Goal: Information Seeking & Learning: Learn about a topic

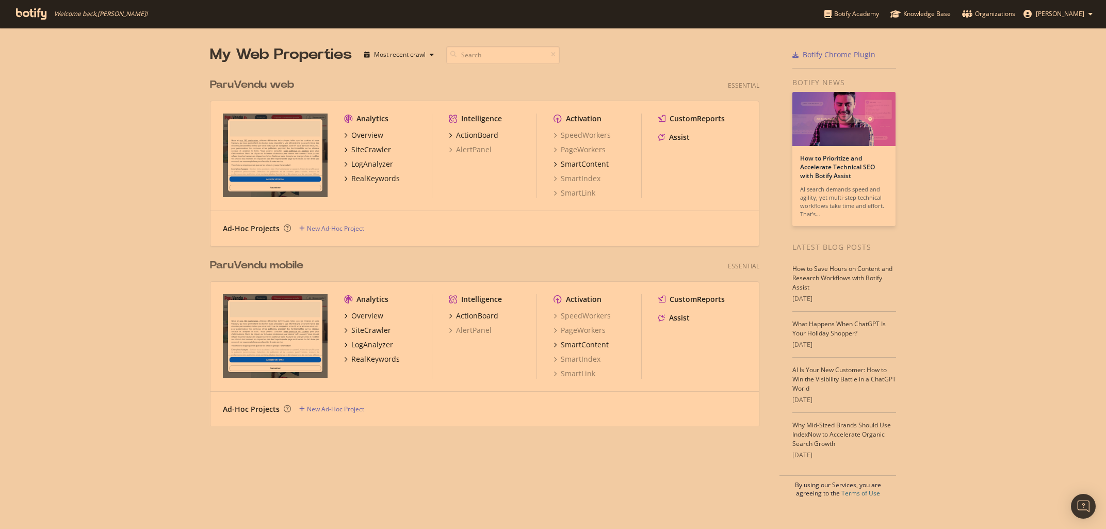
scroll to position [529, 1106]
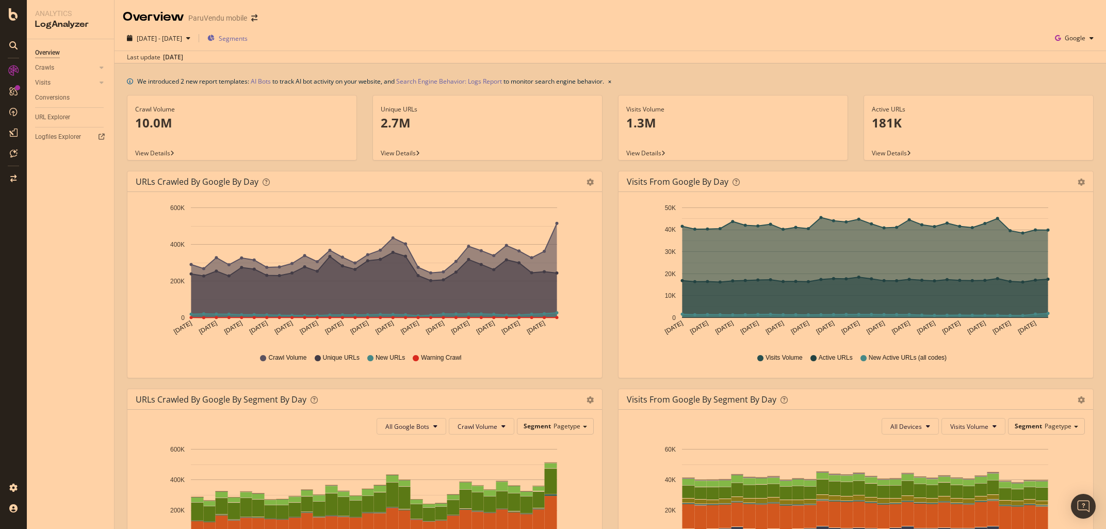
click at [248, 35] on span "Segments" at bounding box center [233, 38] width 29 height 9
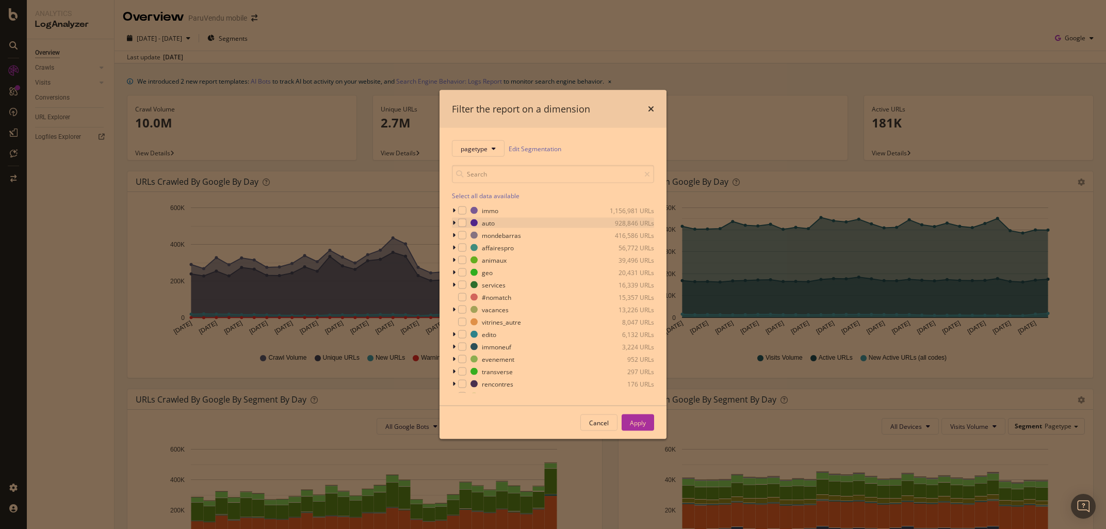
click at [453, 223] on icon "modal" at bounding box center [453, 223] width 3 height 6
click at [460, 340] on icon "modal" at bounding box center [460, 339] width 3 height 6
click at [476, 388] on div "modal" at bounding box center [474, 388] width 8 height 8
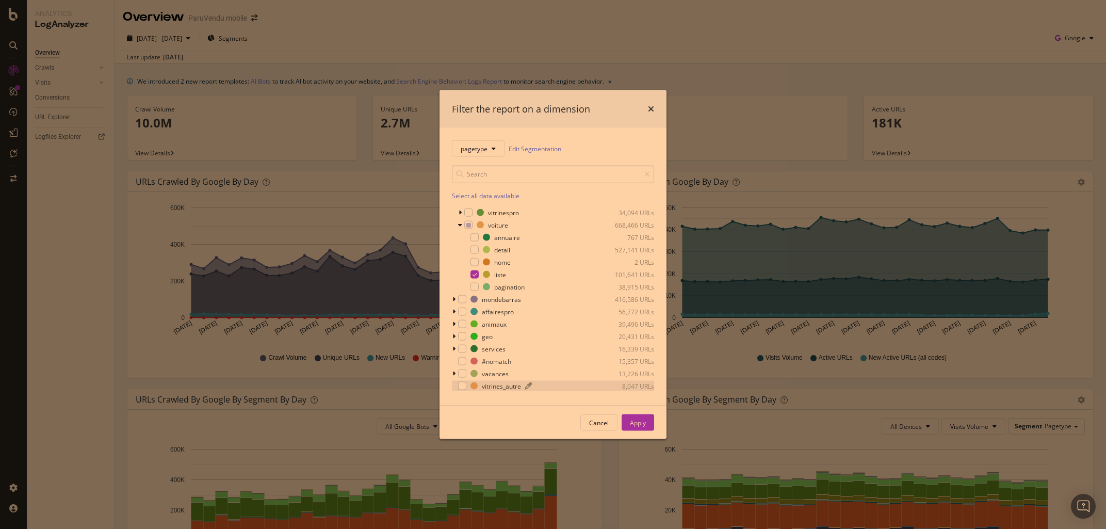
scroll to position [235, 0]
click at [647, 425] on button "Apply" at bounding box center [638, 422] width 32 height 17
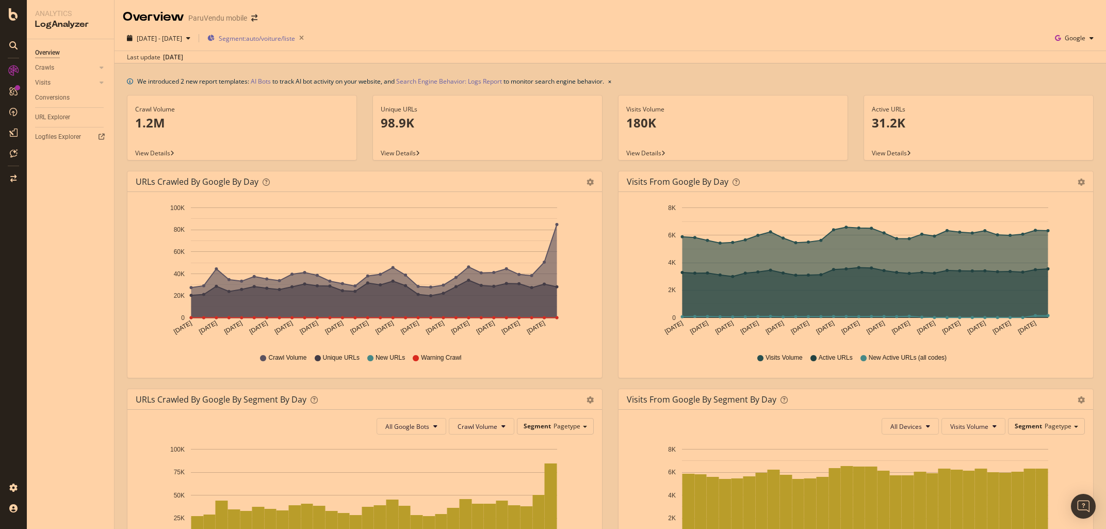
click at [271, 33] on div "Segment: auto/voiture/liste" at bounding box center [257, 38] width 101 height 14
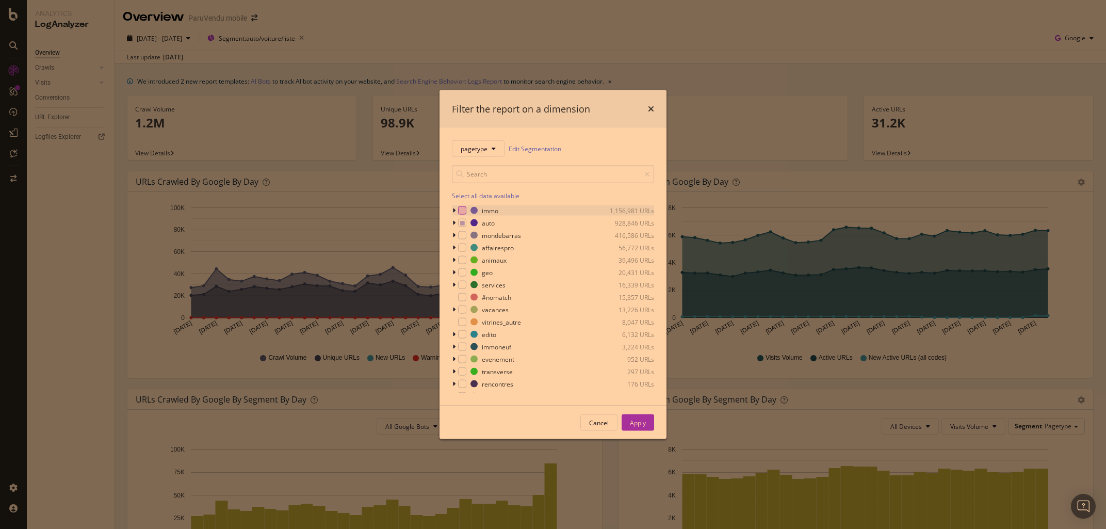
click at [459, 211] on div "modal" at bounding box center [462, 210] width 8 height 8
click at [460, 222] on div "modal" at bounding box center [462, 223] width 8 height 8
click at [460, 223] on div "modal" at bounding box center [462, 223] width 8 height 8
click at [651, 426] on button "Apply" at bounding box center [638, 422] width 32 height 17
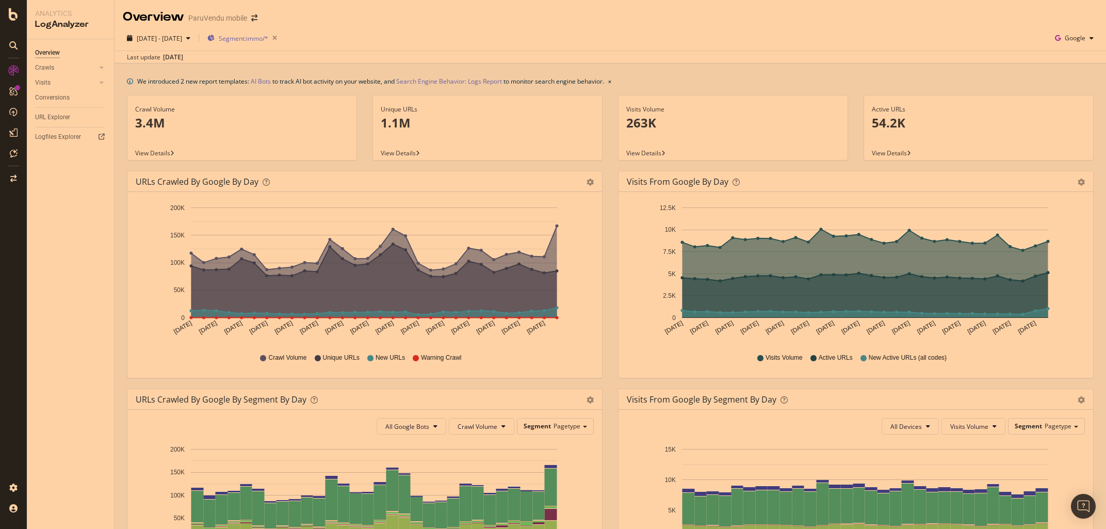
click at [268, 40] on span "Segment: immo/*" at bounding box center [244, 38] width 50 height 9
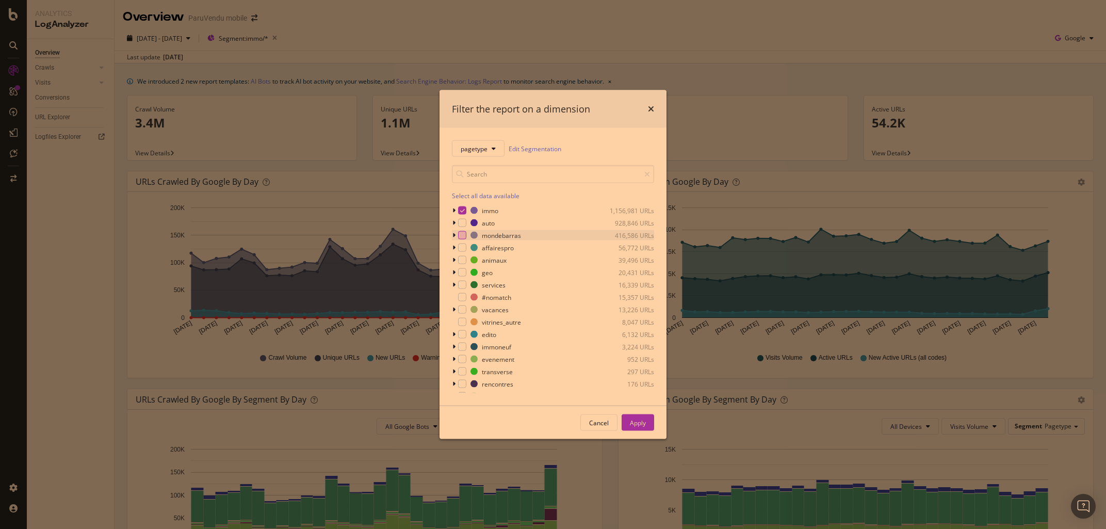
click at [465, 234] on div "modal" at bounding box center [462, 235] width 8 height 8
click at [462, 208] on icon "modal" at bounding box center [462, 210] width 5 height 5
click at [628, 420] on button "Apply" at bounding box center [638, 422] width 32 height 17
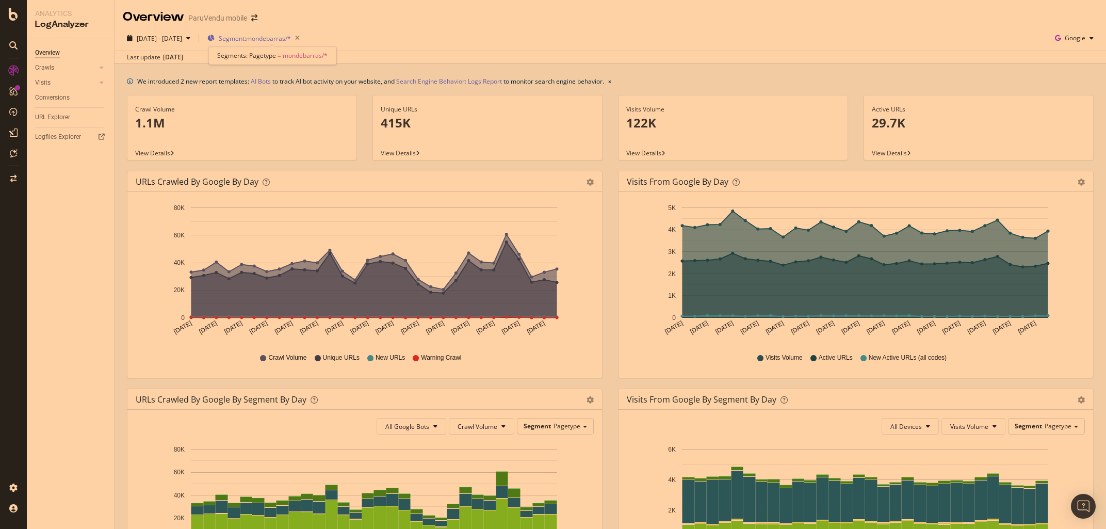
click at [272, 38] on span "Segment: mondebarras/*" at bounding box center [255, 38] width 72 height 9
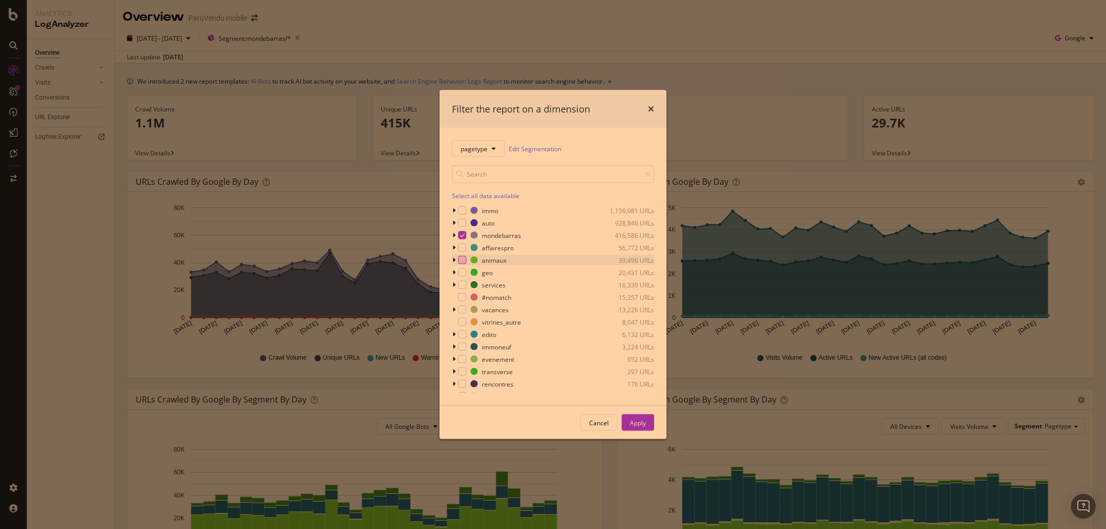
click at [461, 261] on div "modal" at bounding box center [462, 260] width 8 height 8
click at [460, 235] on icon "modal" at bounding box center [462, 235] width 5 height 5
click at [643, 426] on div "Apply" at bounding box center [638, 422] width 16 height 9
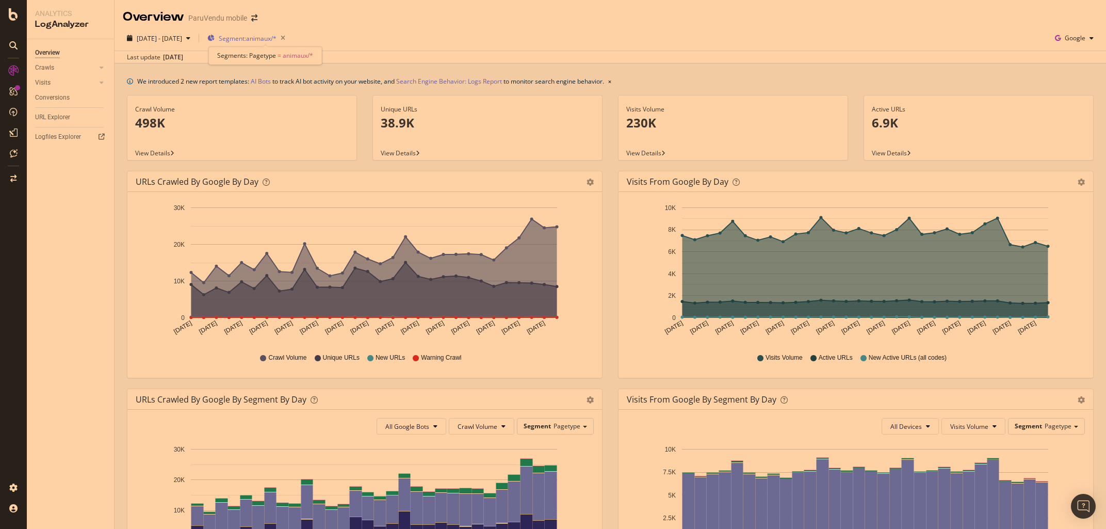
click at [276, 40] on span "Segment: animaux/*" at bounding box center [248, 38] width 58 height 9
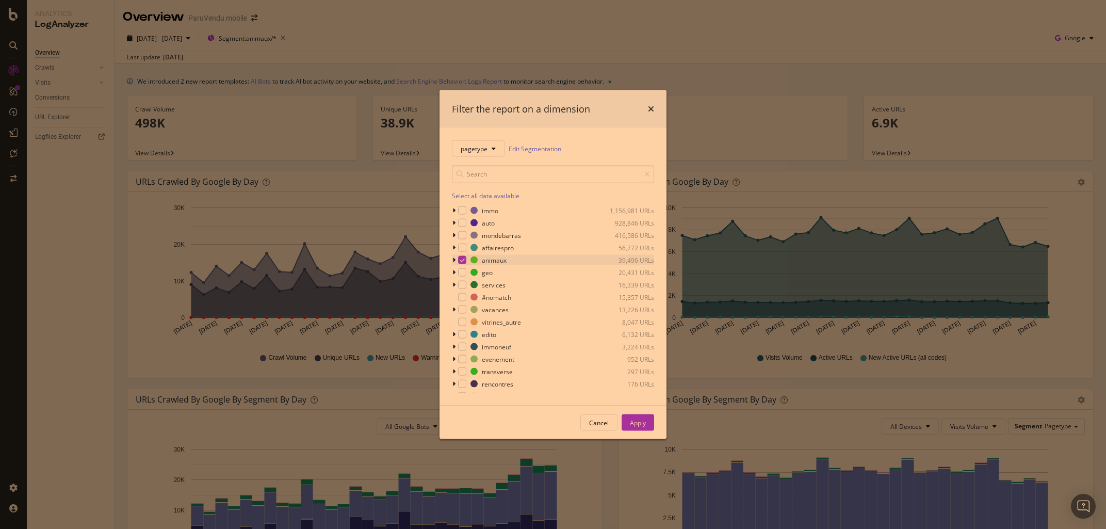
click at [463, 261] on icon "modal" at bounding box center [462, 259] width 5 height 5
click at [454, 223] on icon "modal" at bounding box center [453, 223] width 3 height 6
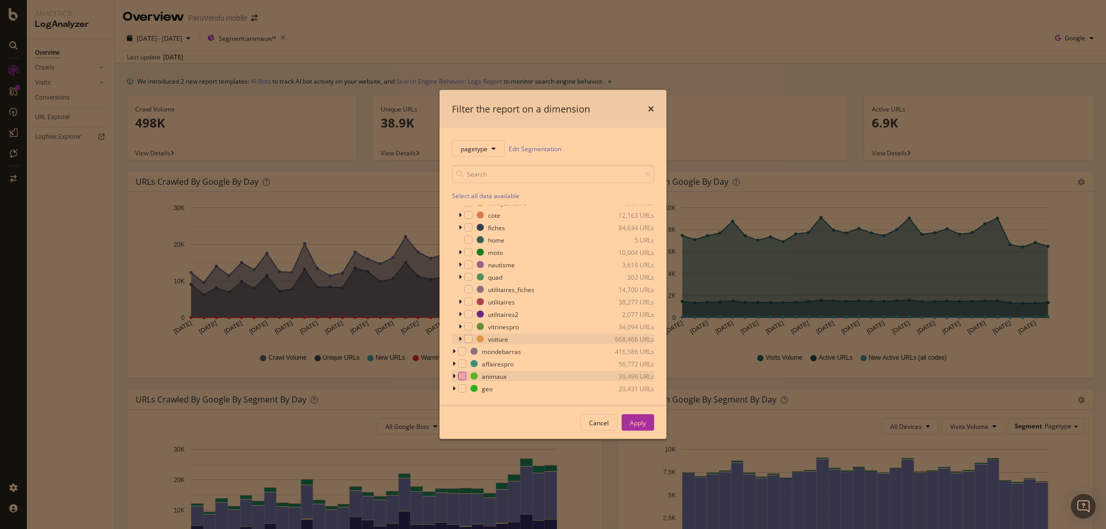
click at [462, 337] on div "modal" at bounding box center [461, 339] width 6 height 10
click at [474, 329] on div "modal" at bounding box center [474, 330] width 8 height 8
click at [642, 425] on div "Apply" at bounding box center [638, 422] width 16 height 9
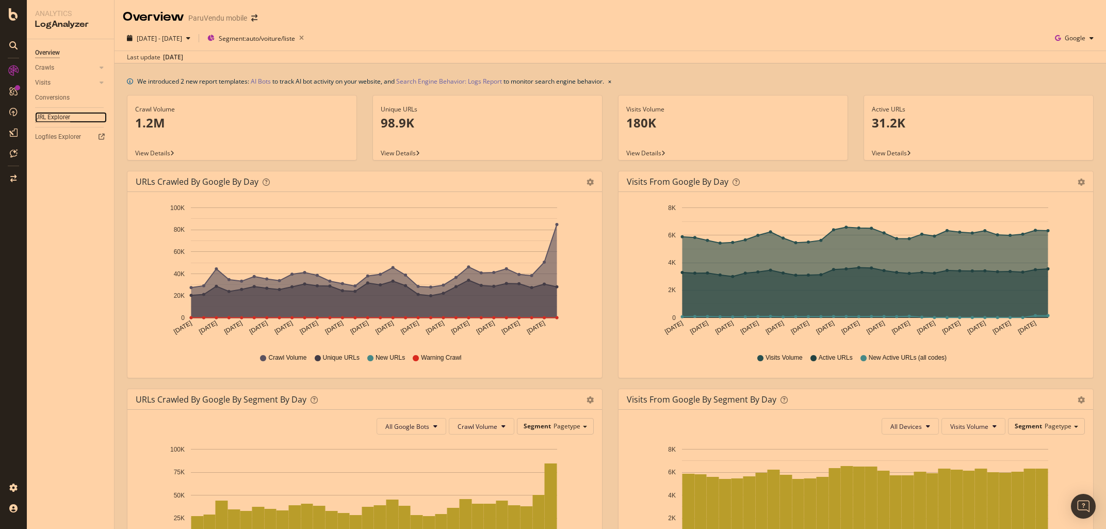
click at [53, 115] on div "URL Explorer" at bounding box center [52, 117] width 35 height 11
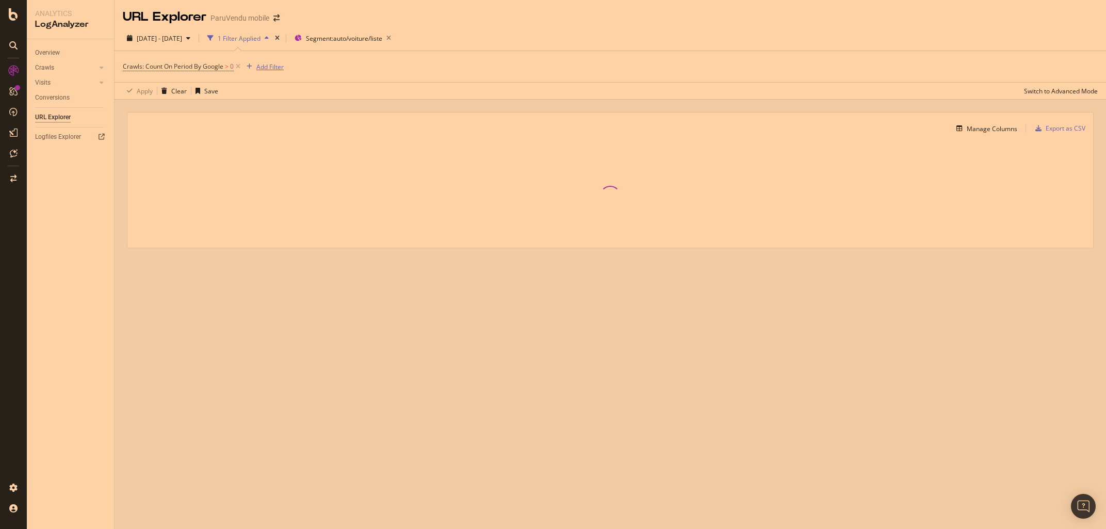
click at [270, 61] on button "Add Filter" at bounding box center [262, 66] width 41 height 12
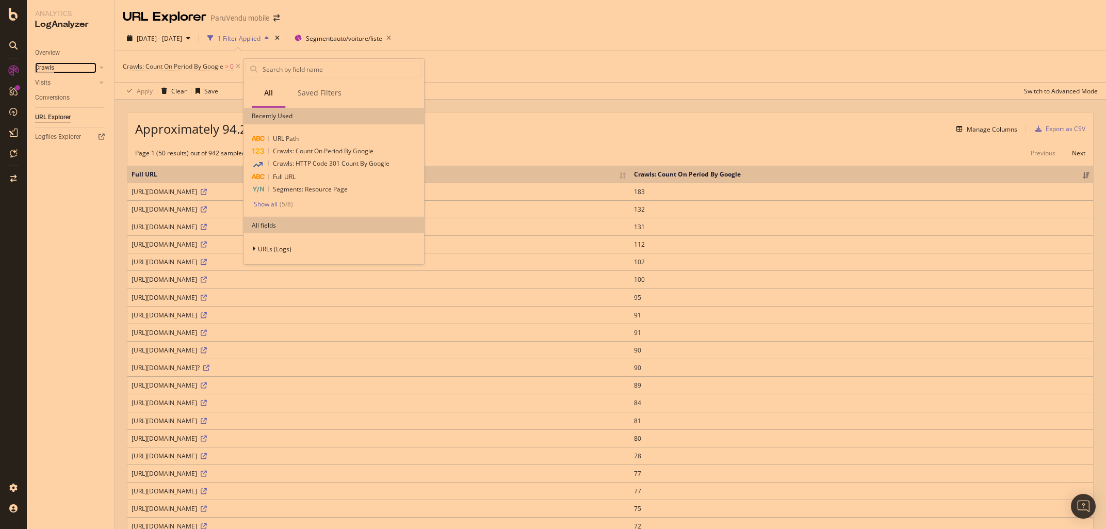
click at [51, 69] on div "Crawls" at bounding box center [44, 67] width 19 height 11
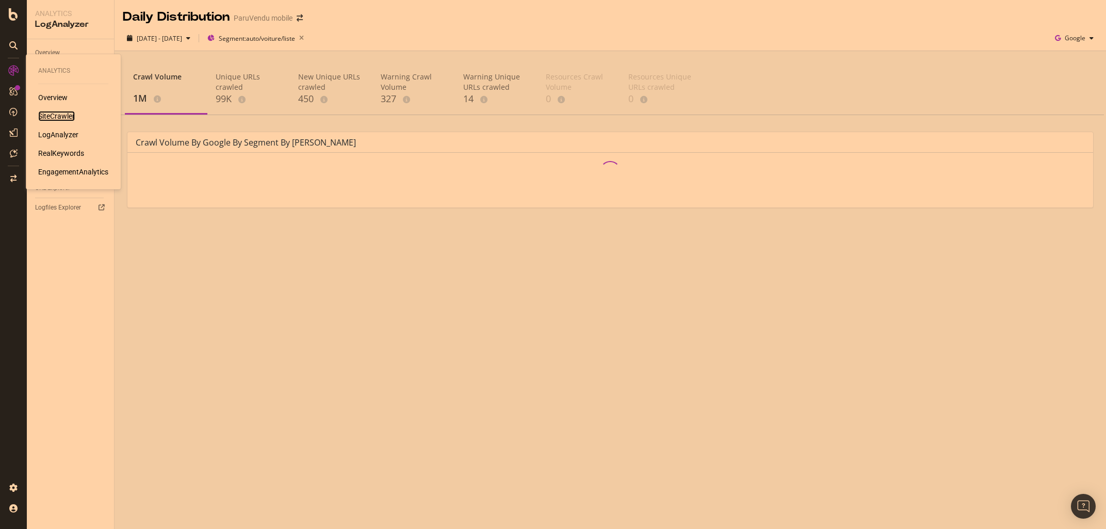
click at [56, 118] on div "SiteCrawler" at bounding box center [56, 116] width 37 height 10
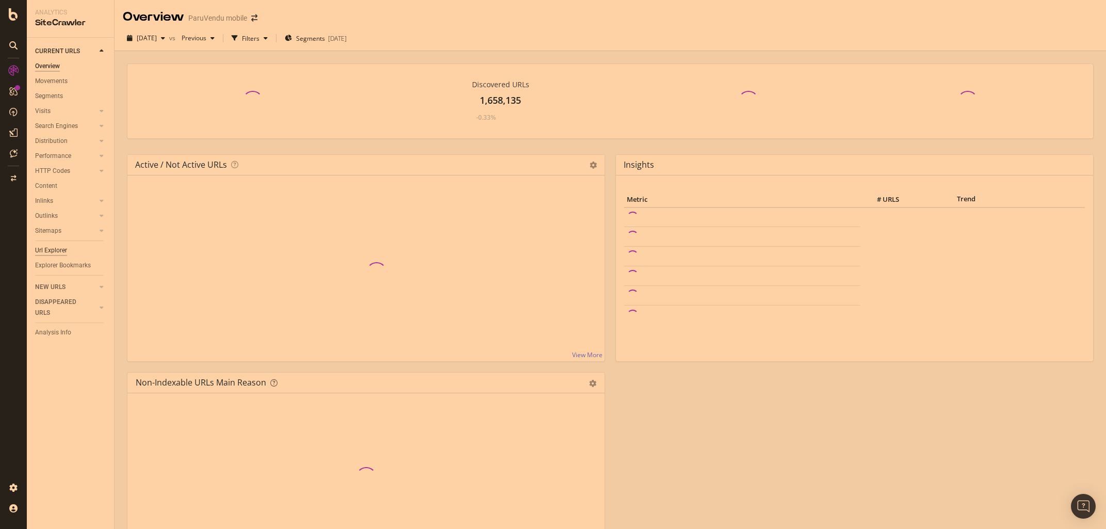
click at [45, 247] on div "Url Explorer" at bounding box center [51, 250] width 32 height 11
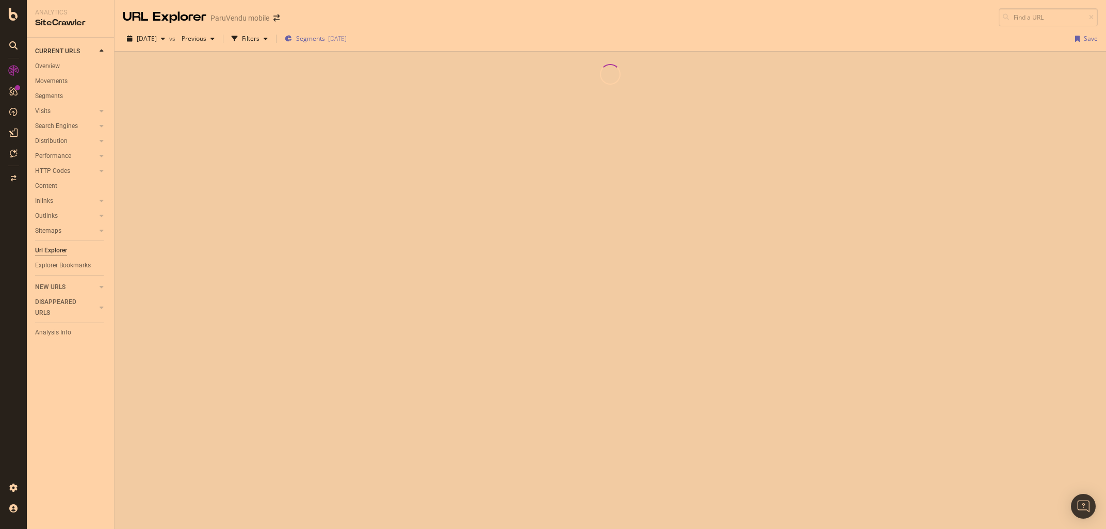
click at [325, 37] on span "Segments" at bounding box center [310, 38] width 29 height 9
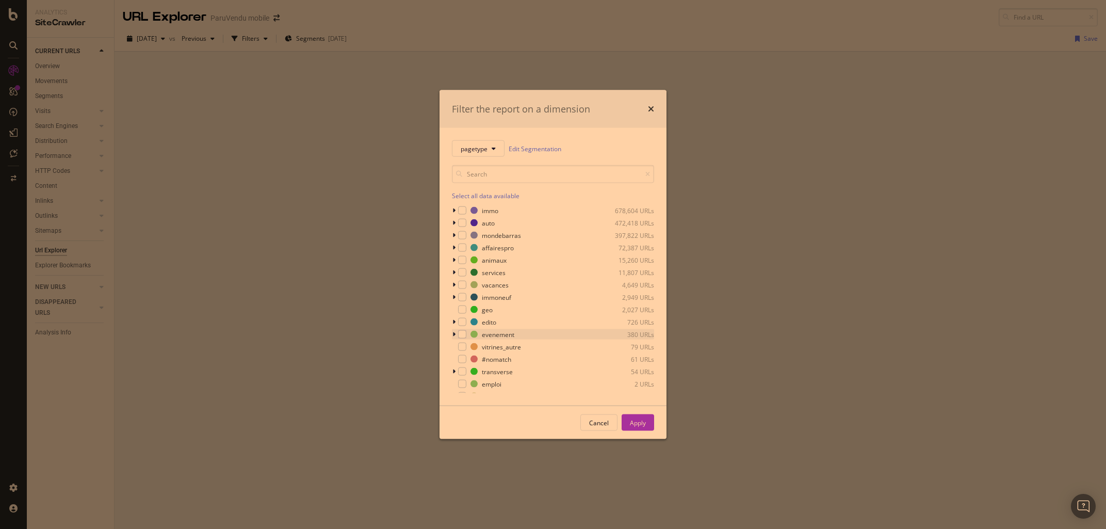
click at [453, 221] on icon "modal" at bounding box center [453, 223] width 3 height 6
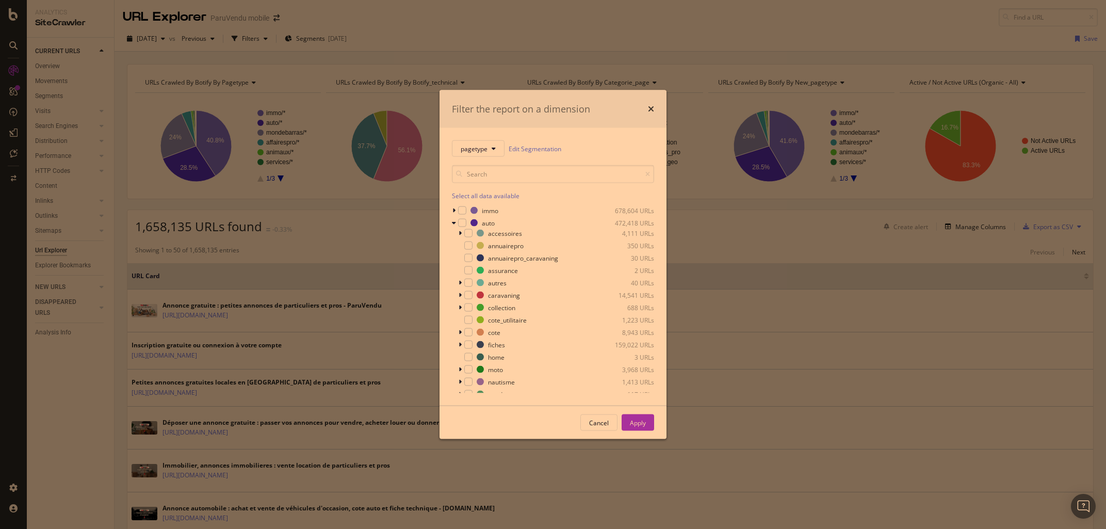
scroll to position [145, 0]
click at [460, 310] on icon "modal" at bounding box center [460, 311] width 3 height 6
click at [490, 362] on div "modal" at bounding box center [486, 360] width 7 height 7
click at [650, 427] on button "Apply" at bounding box center [638, 422] width 32 height 17
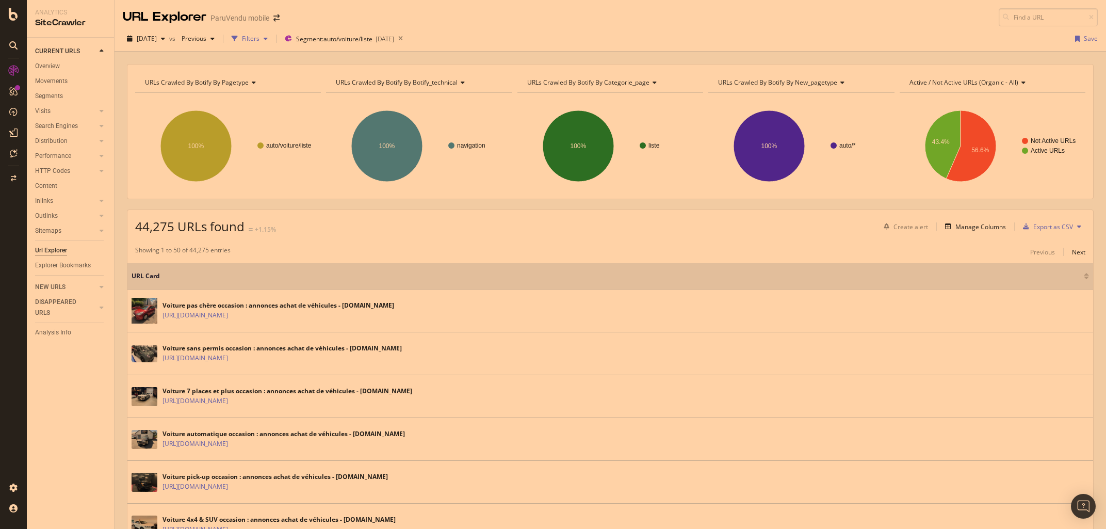
click at [259, 38] on div "Filters" at bounding box center [251, 38] width 18 height 9
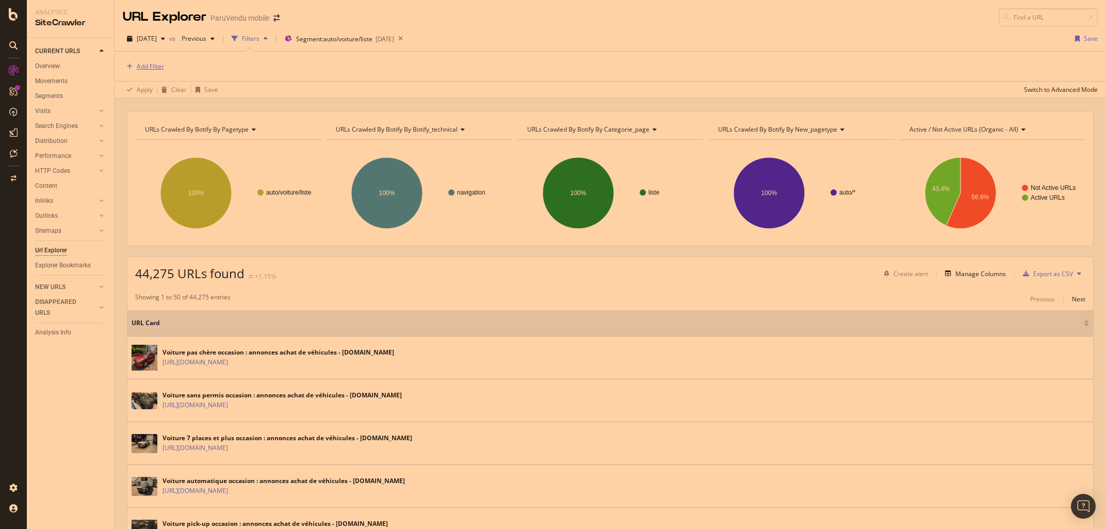
click at [161, 69] on div "Add Filter" at bounding box center [150, 66] width 27 height 9
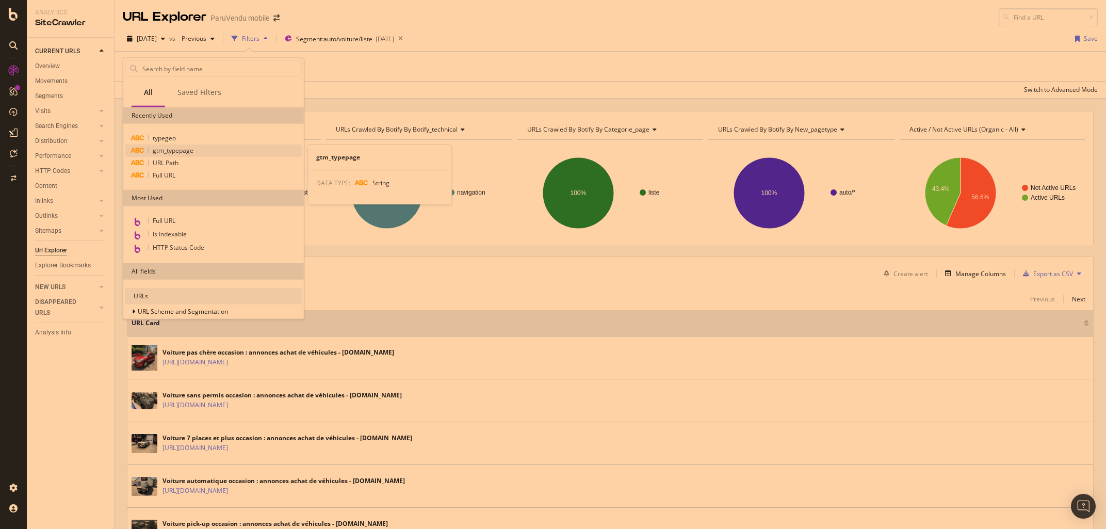
click at [187, 149] on span "gtm_typepage" at bounding box center [173, 150] width 41 height 9
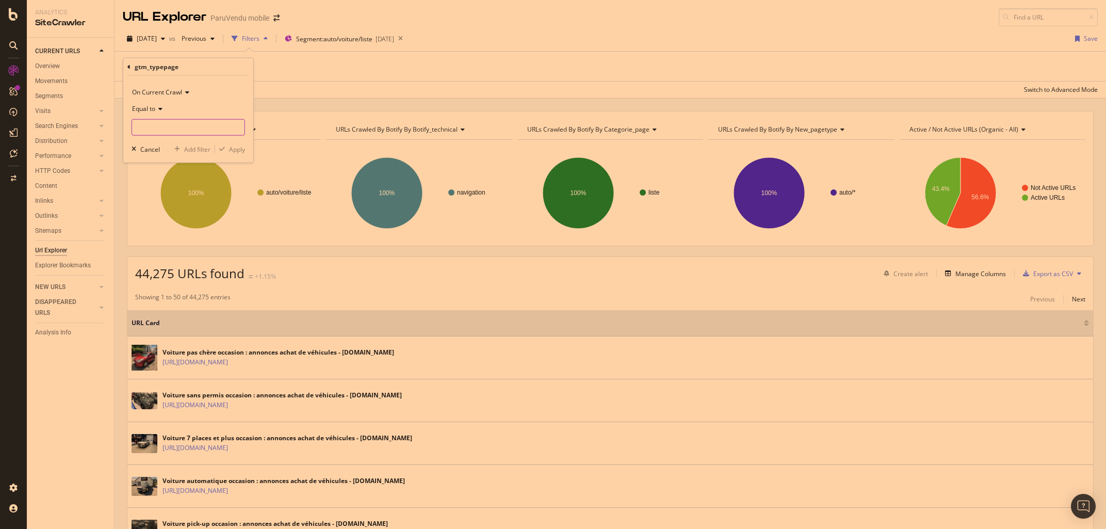
click at [152, 127] on input "text" at bounding box center [188, 127] width 112 height 17
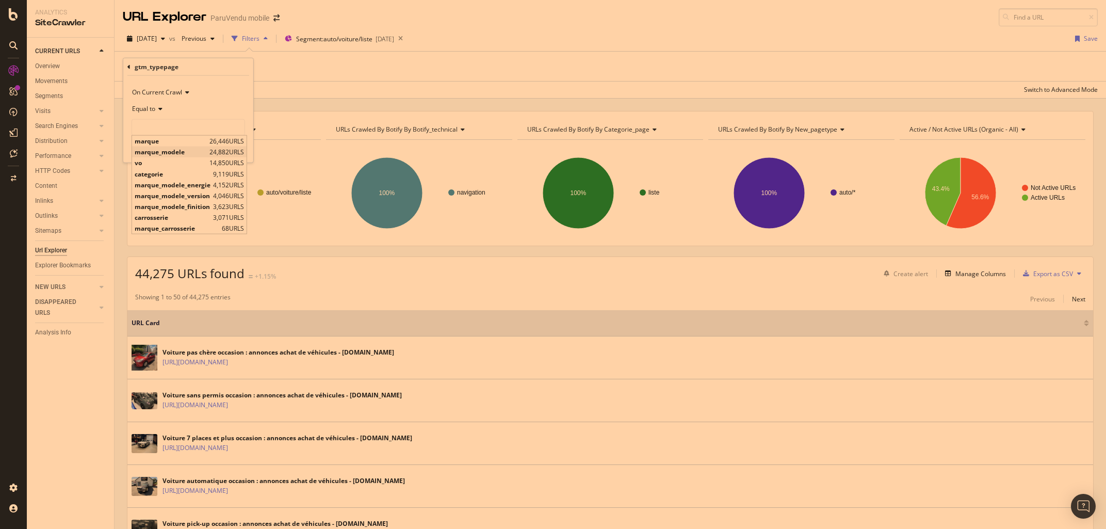
click at [169, 153] on span "marque_modele" at bounding box center [171, 152] width 72 height 9
type input "marque_modele"
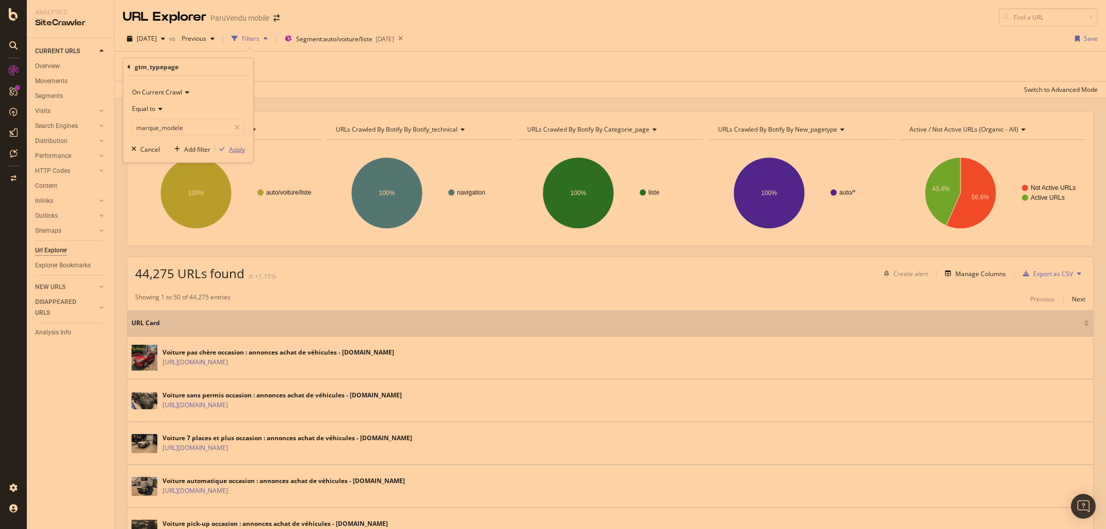
click at [231, 147] on div "Apply" at bounding box center [237, 148] width 16 height 9
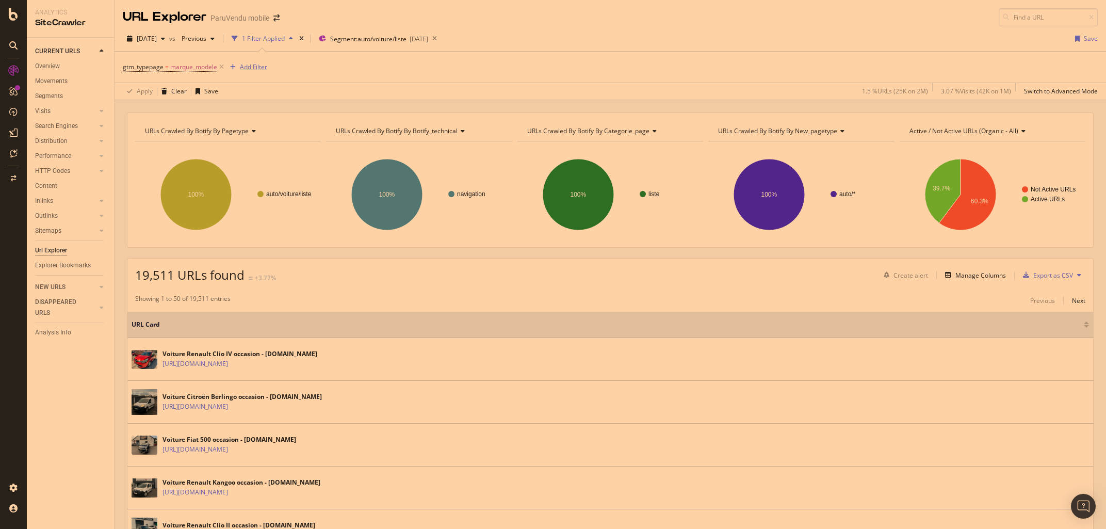
click at [258, 66] on div "Add Filter" at bounding box center [253, 66] width 27 height 9
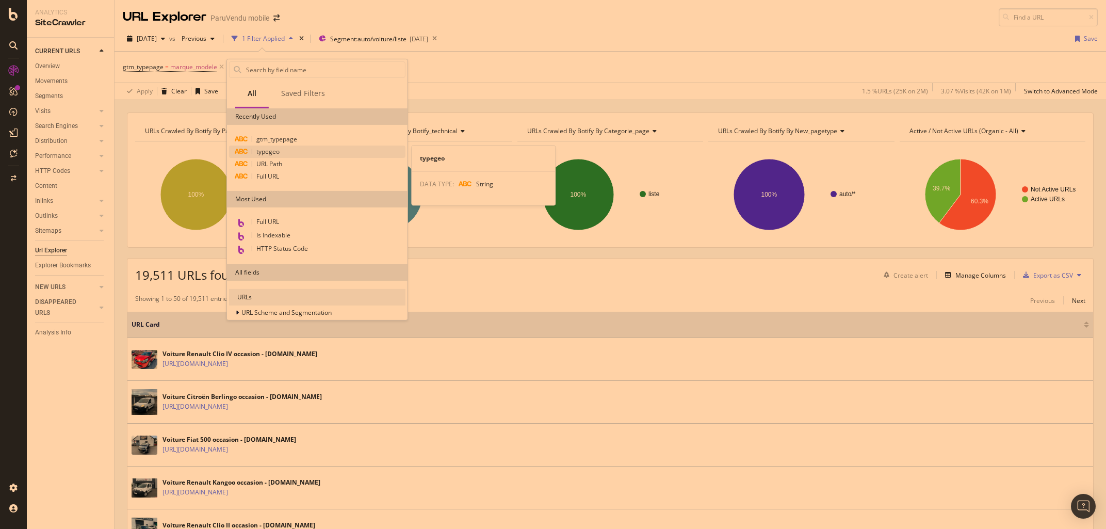
click at [288, 151] on div "typegeo" at bounding box center [317, 151] width 176 height 12
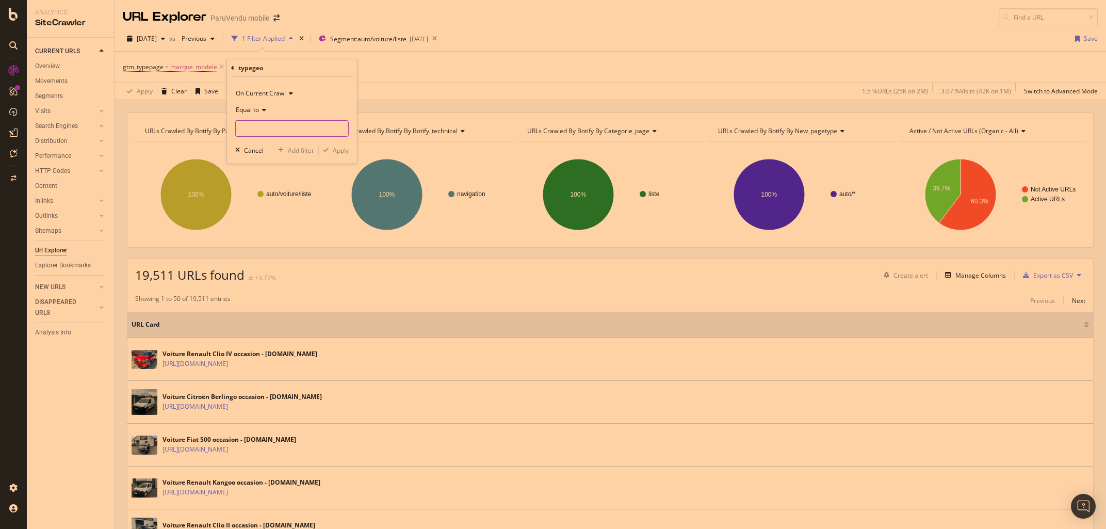
click at [269, 128] on input "text" at bounding box center [292, 128] width 112 height 17
click at [261, 142] on span "ville" at bounding box center [269, 142] width 63 height 9
type input "ville"
click at [347, 151] on div "Apply" at bounding box center [341, 149] width 16 height 9
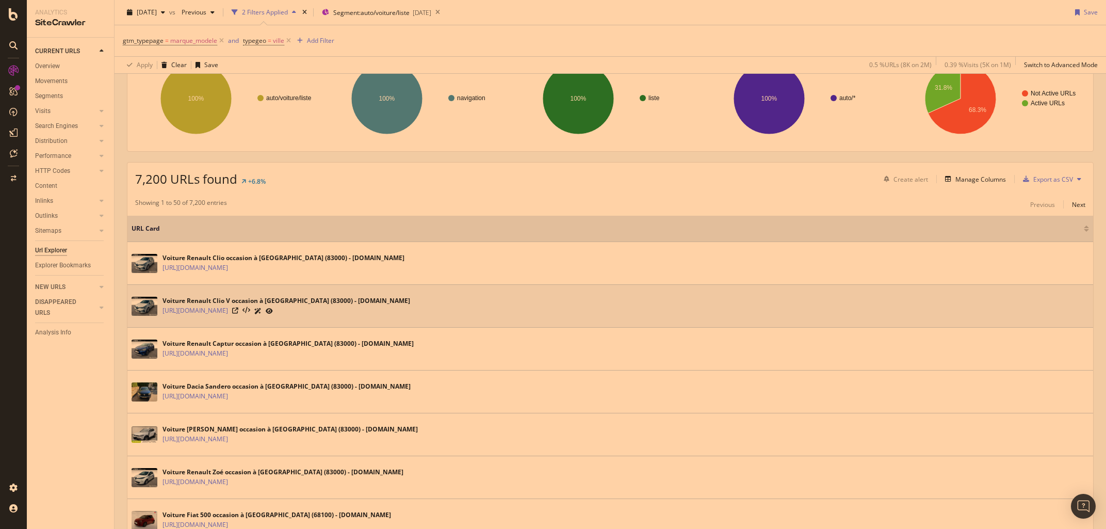
scroll to position [96, 0]
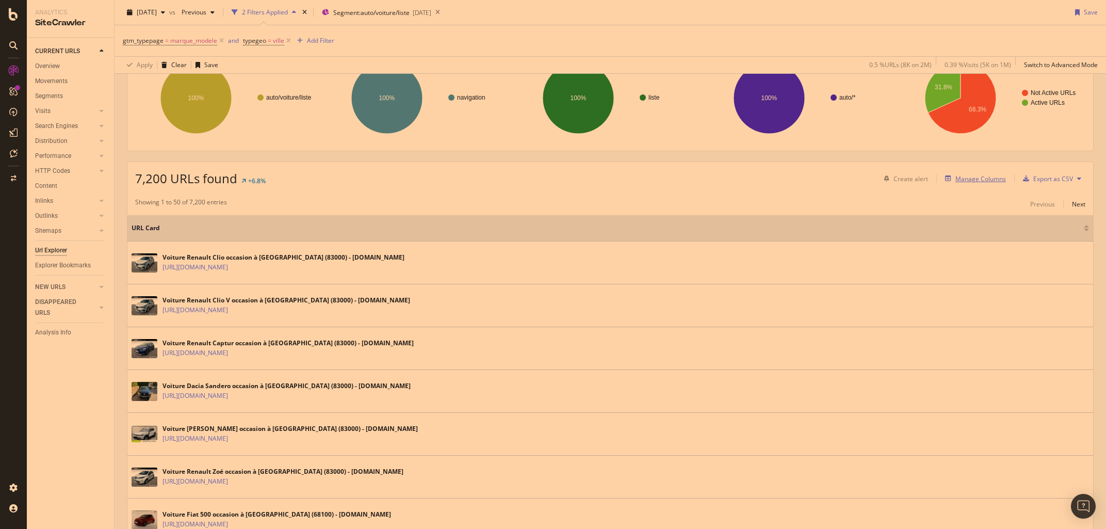
click at [975, 173] on div "Manage Columns" at bounding box center [973, 178] width 65 height 11
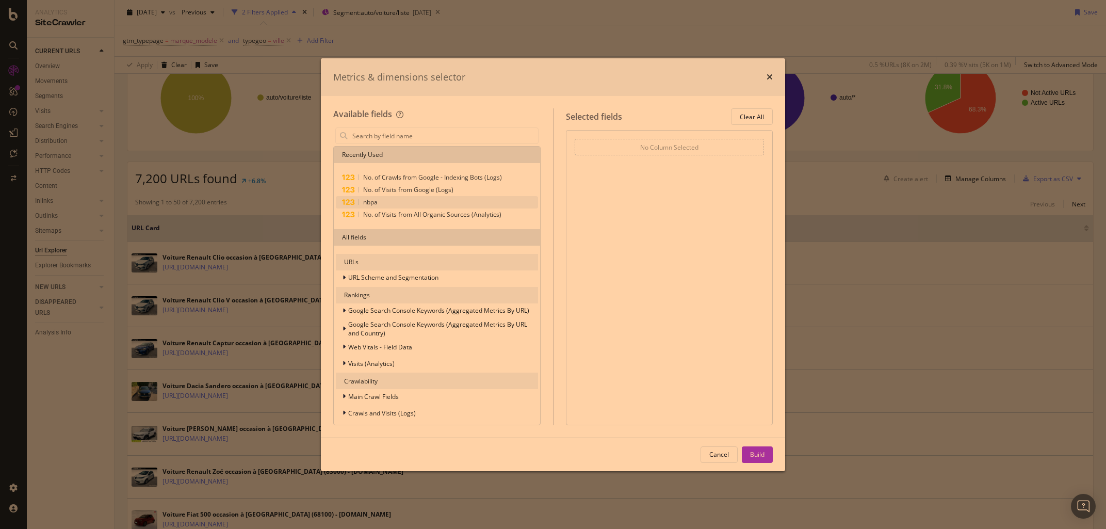
click at [374, 200] on span "nbpa" at bounding box center [370, 202] width 14 height 9
click at [371, 185] on div "No. of Visits from Google (Logs)" at bounding box center [437, 190] width 202 height 12
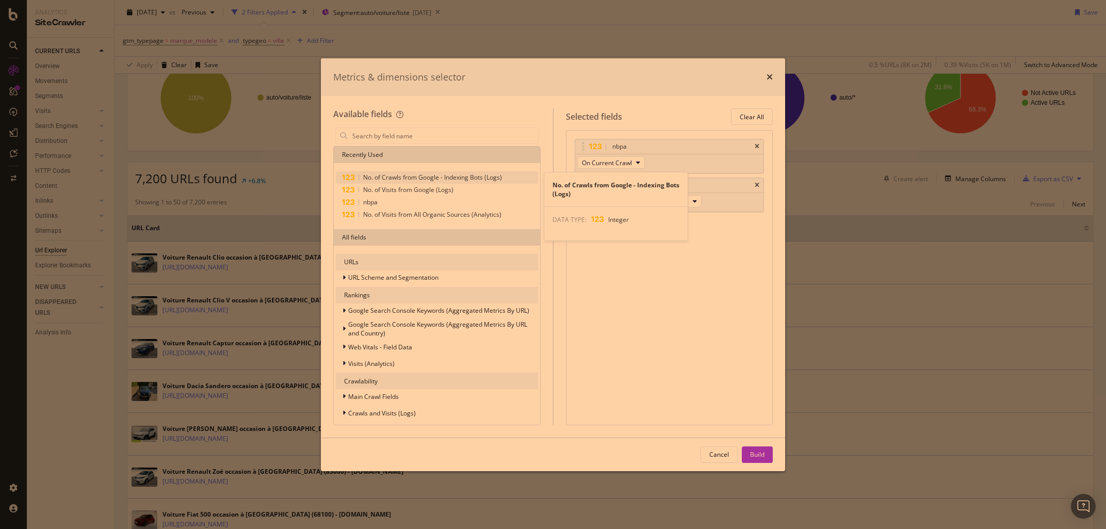
click at [378, 178] on span "No. of Crawls from Google - Indexing Bots (Logs)" at bounding box center [432, 177] width 139 height 9
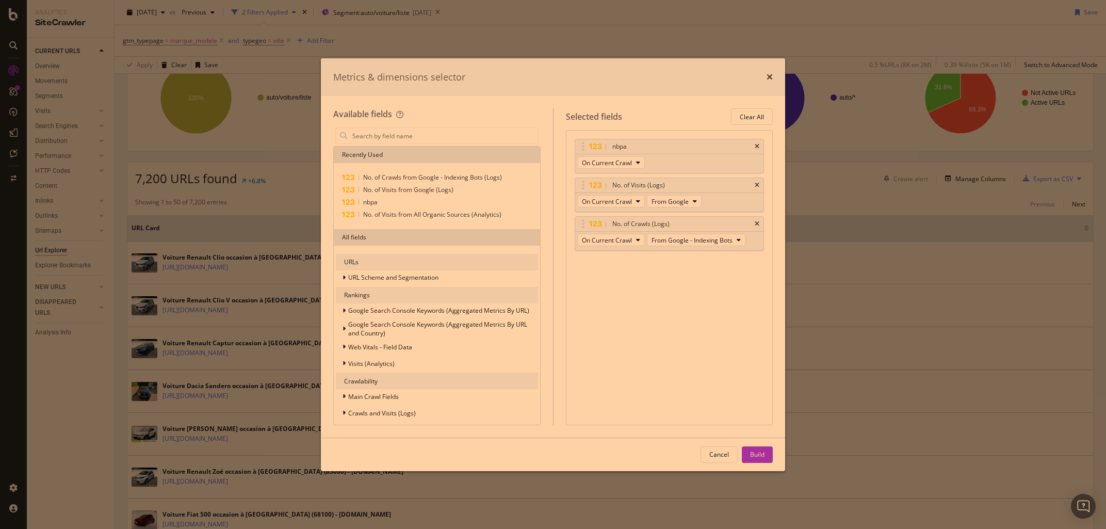
drag, startPoint x: 750, startPoint y: 459, endPoint x: 294, endPoint y: 376, distance: 462.9
click at [750, 458] on button "Build" at bounding box center [757, 454] width 31 height 17
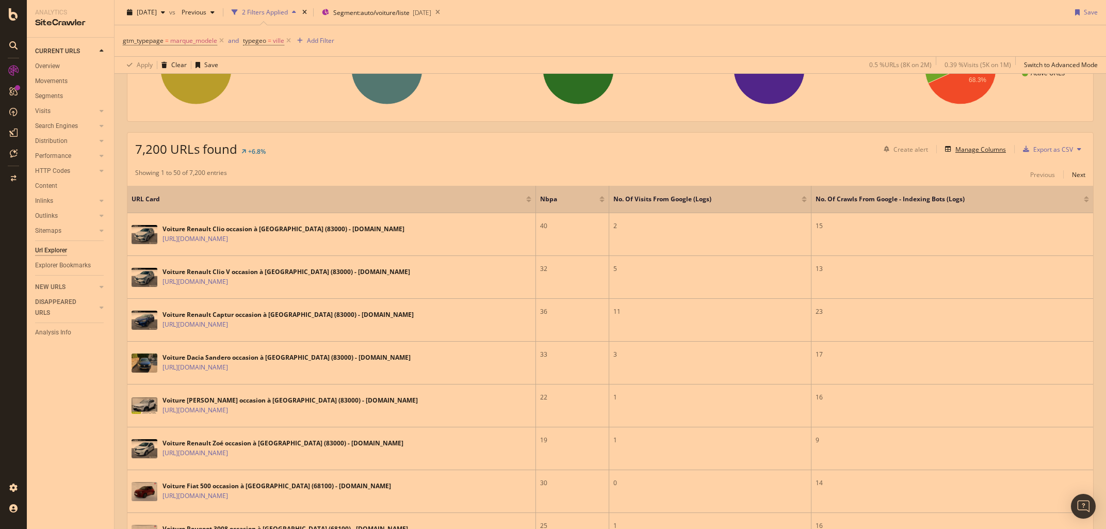
scroll to position [193, 0]
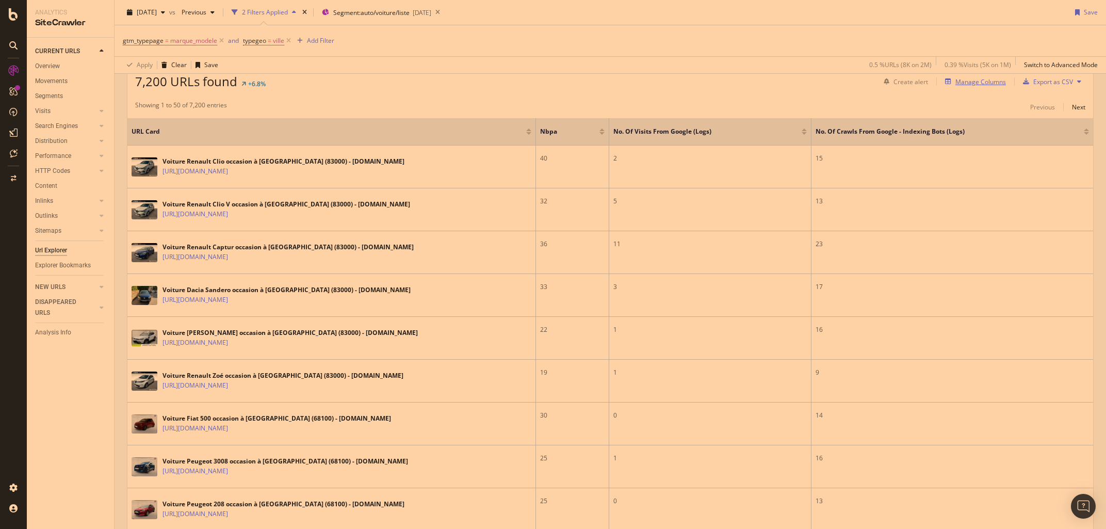
click at [968, 85] on div "Manage Columns" at bounding box center [980, 81] width 51 height 9
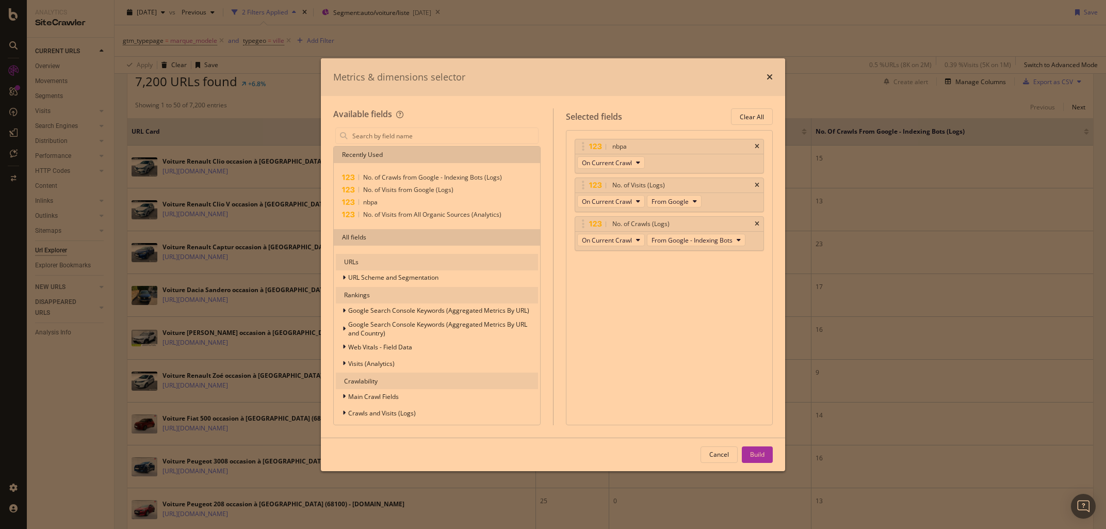
drag, startPoint x: 829, startPoint y: 78, endPoint x: 614, endPoint y: 72, distance: 215.2
click at [830, 78] on div "Metrics & dimensions selector Available fields Recently Used No. of Crawls from…" at bounding box center [553, 264] width 1106 height 529
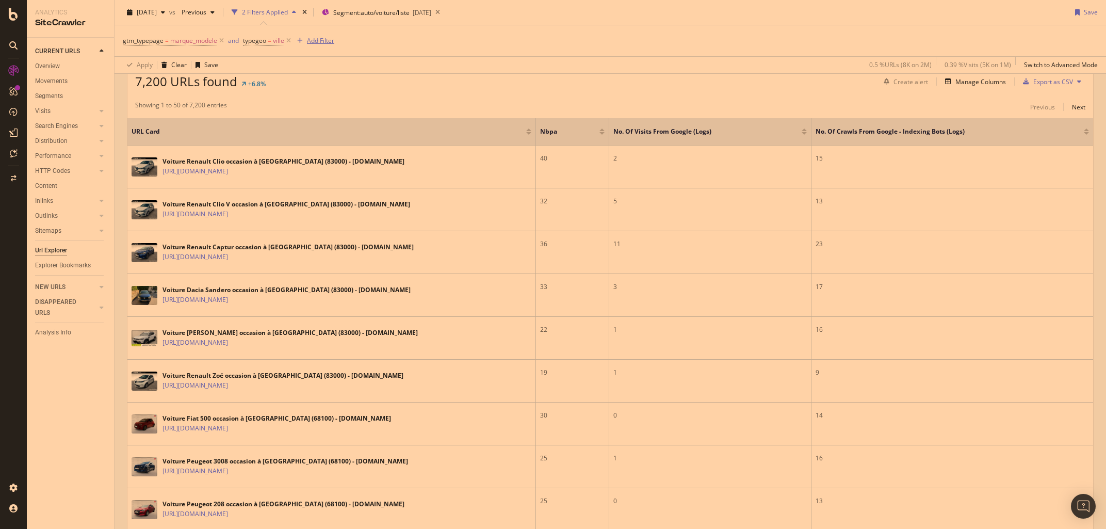
click at [324, 38] on div "Add Filter" at bounding box center [320, 40] width 27 height 9
click at [318, 45] on input "npa" at bounding box center [384, 43] width 145 height 15
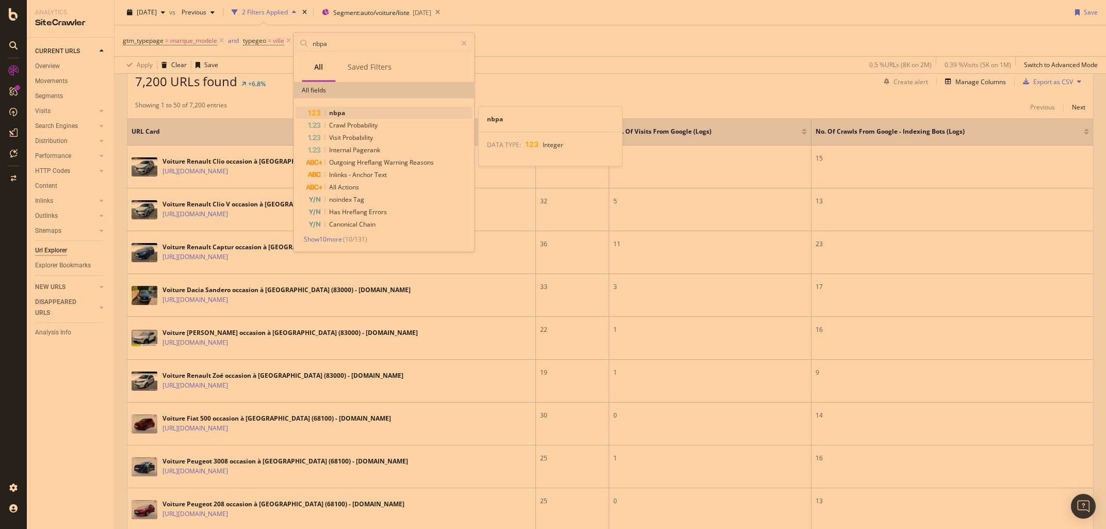
type input "nbpa"
click at [341, 112] on span "nbpa" at bounding box center [337, 112] width 16 height 9
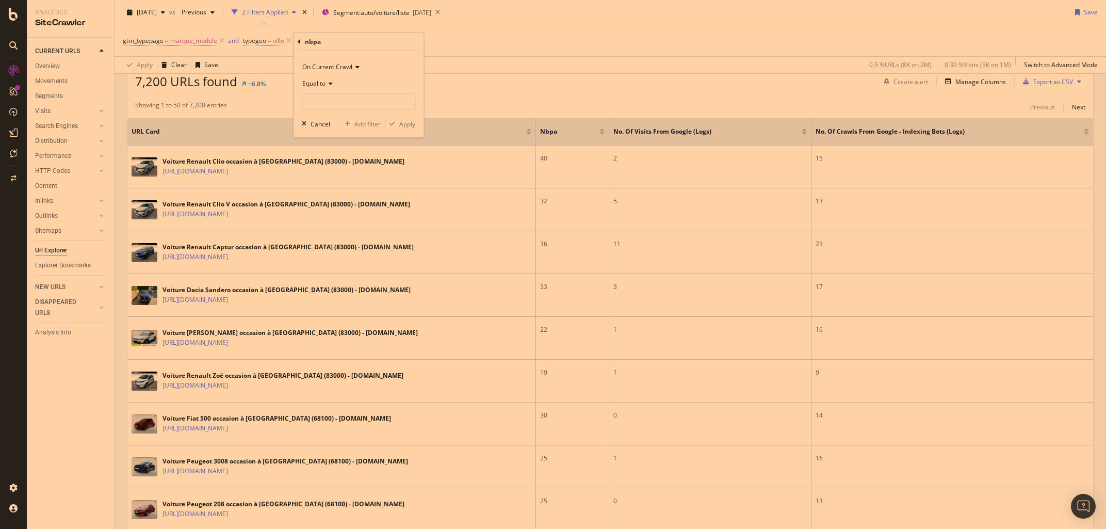
click at [321, 80] on span "Equal to" at bounding box center [313, 83] width 23 height 9
click at [327, 161] on span "Greater than" at bounding box center [325, 158] width 37 height 9
click at [320, 102] on input "number" at bounding box center [358, 102] width 113 height 17
type input "25"
click at [411, 127] on div "Apply" at bounding box center [407, 123] width 16 height 9
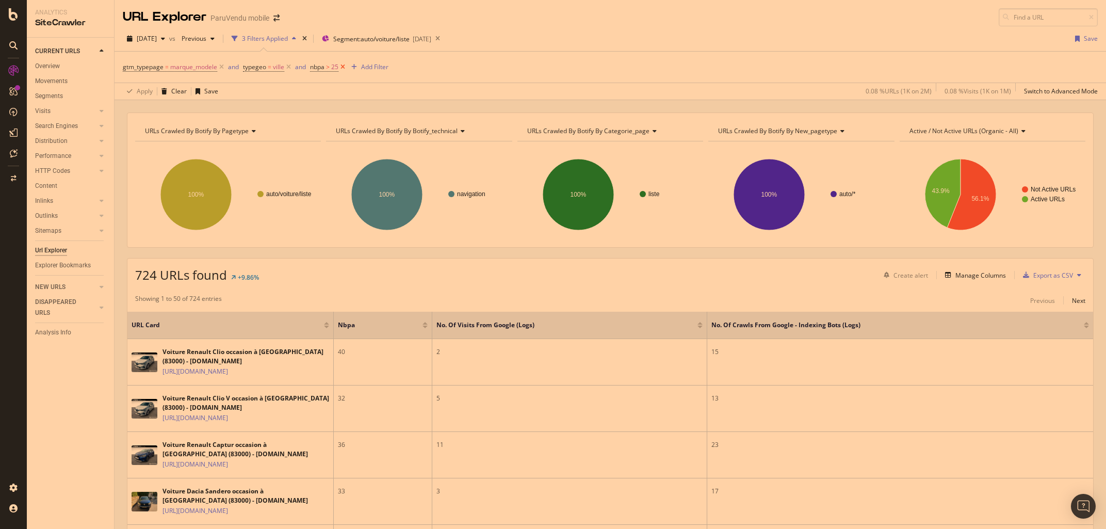
click at [344, 66] on icon at bounding box center [342, 67] width 9 height 10
